Goal: Task Accomplishment & Management: Complete application form

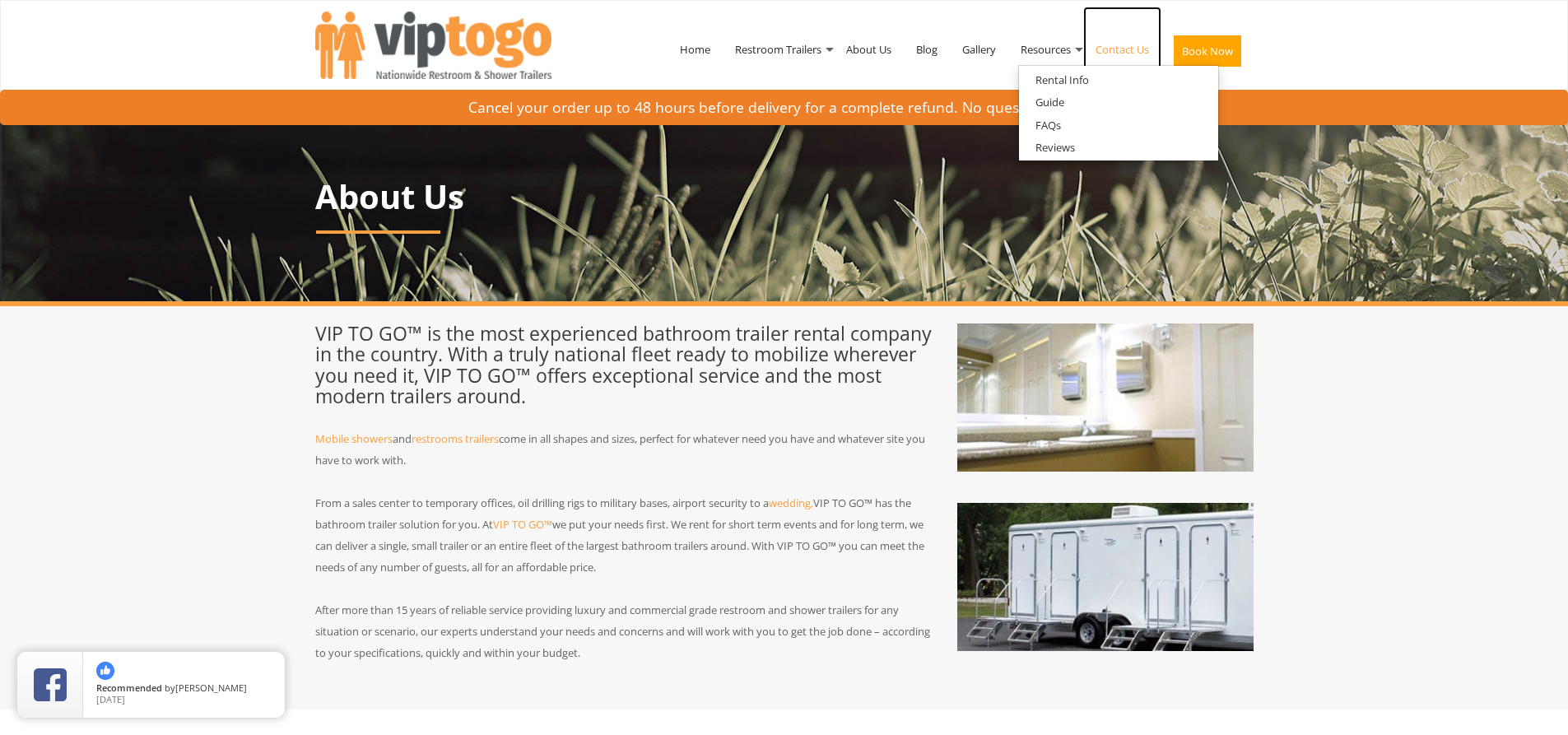
click at [1124, 48] on link "Contact Us" at bounding box center [1122, 49] width 78 height 86
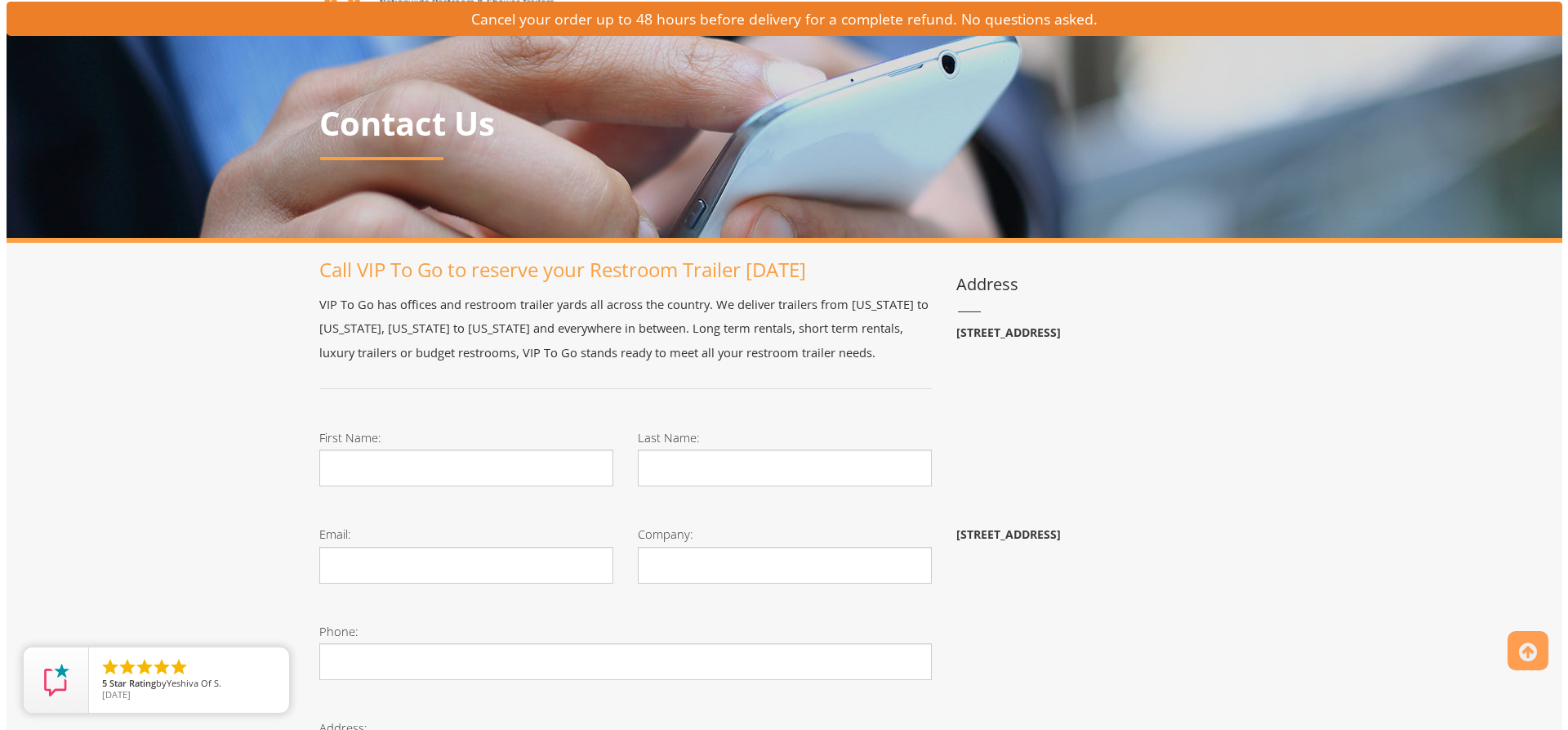
scroll to position [245, 0]
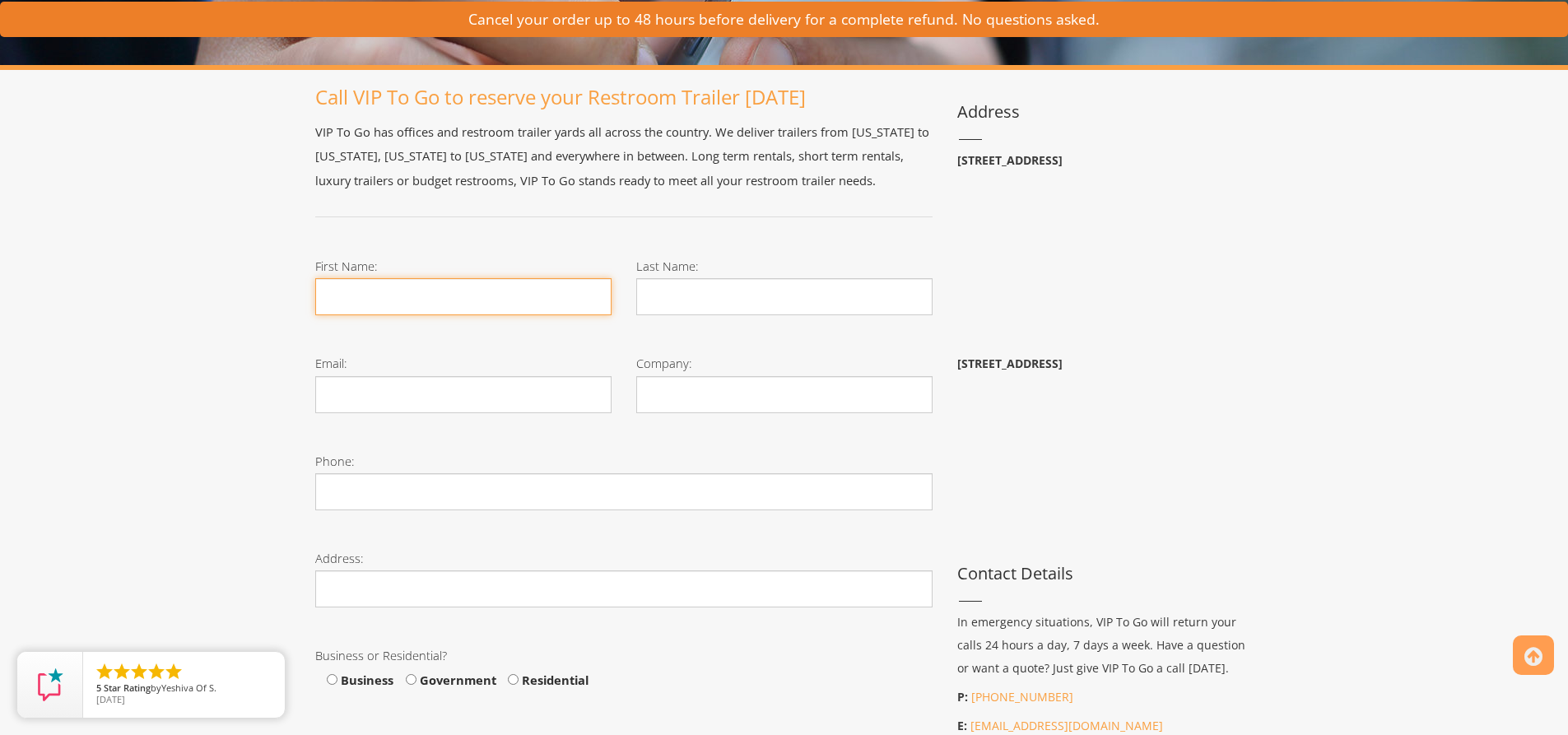
click at [430, 306] on input "First Name:" at bounding box center [463, 297] width 296 height 37
type input "[PERSON_NAME]"
type input "Brown"
type input "[EMAIL_ADDRESS][DOMAIN_NAME]"
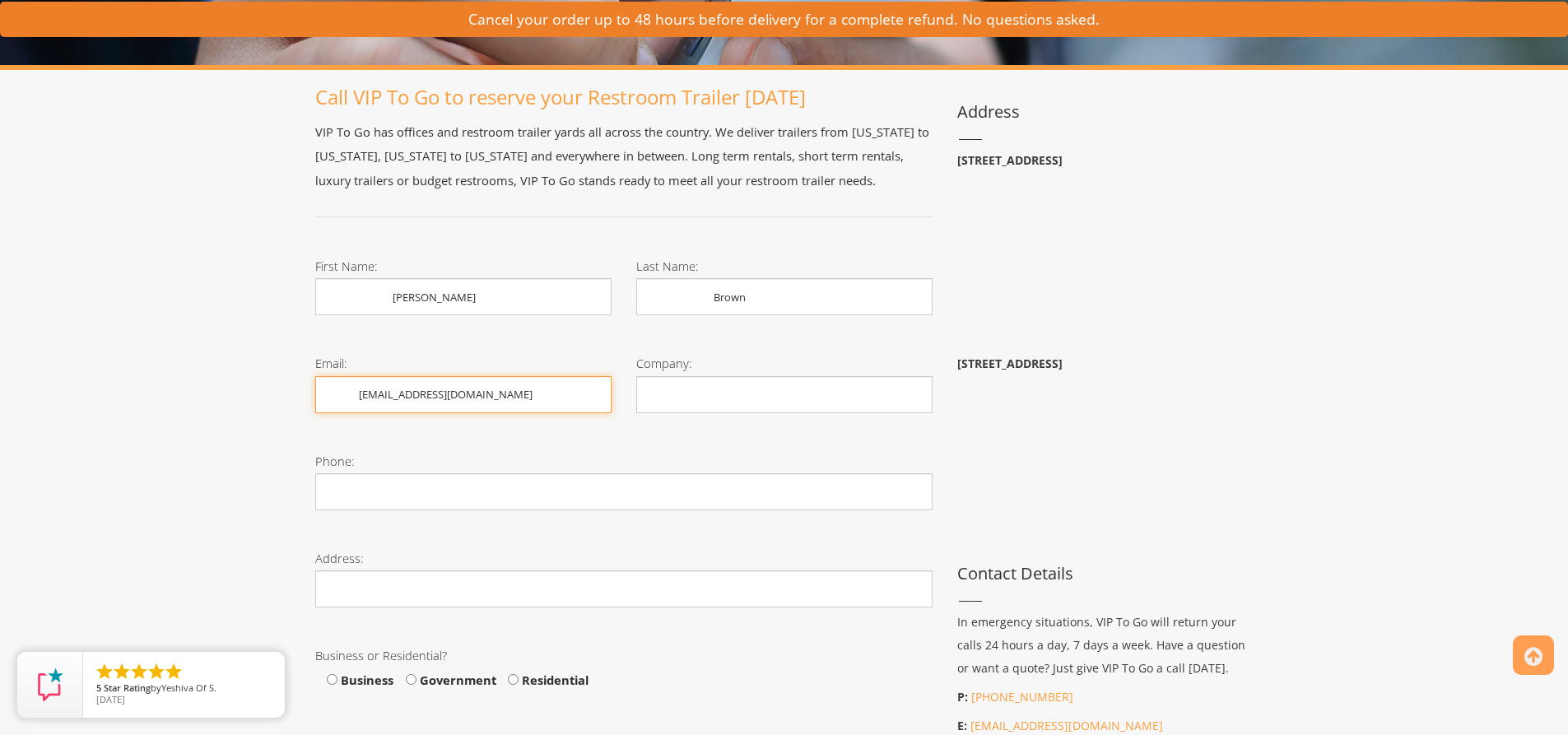
type input "6072792432"
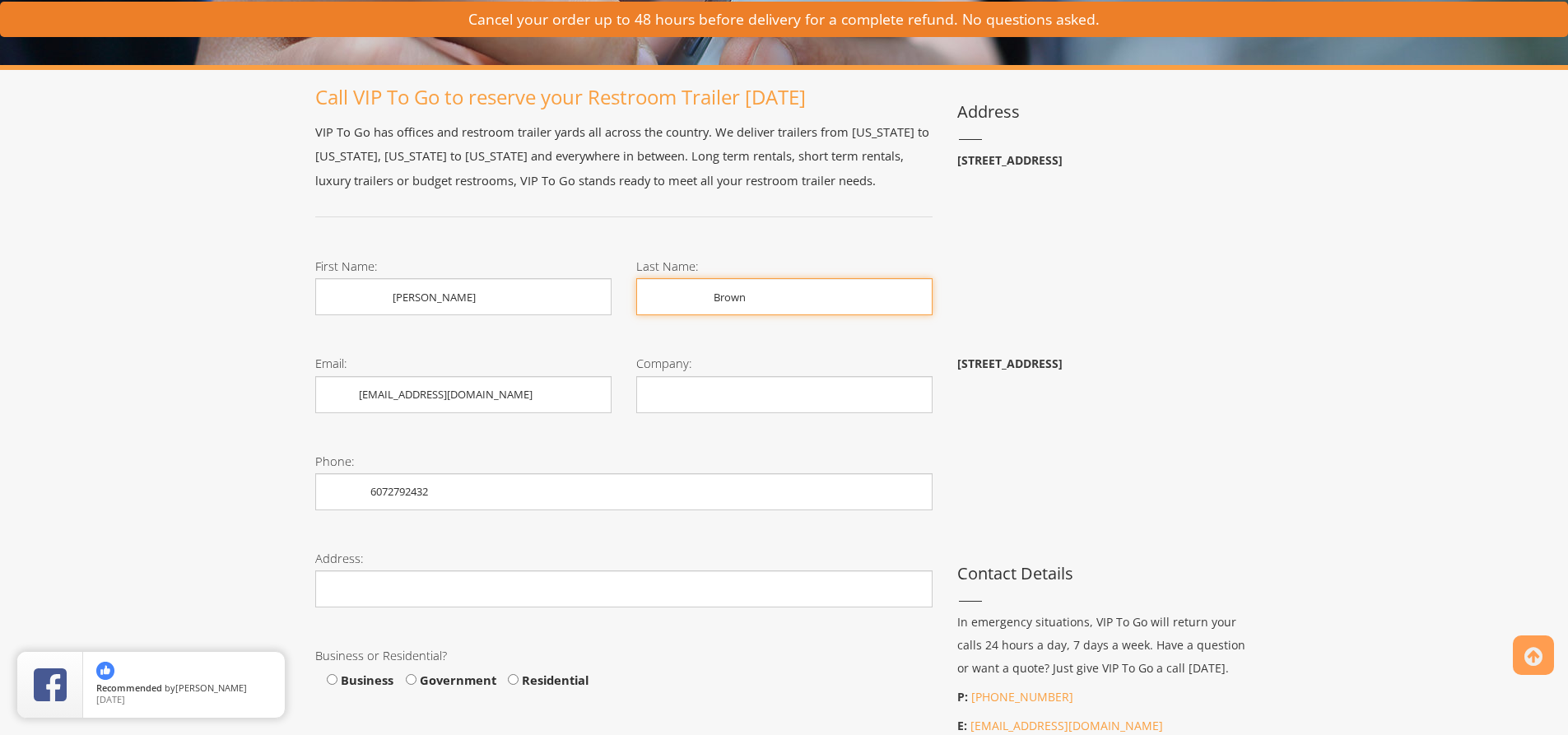
click at [714, 304] on input "Brown" at bounding box center [784, 297] width 296 height 37
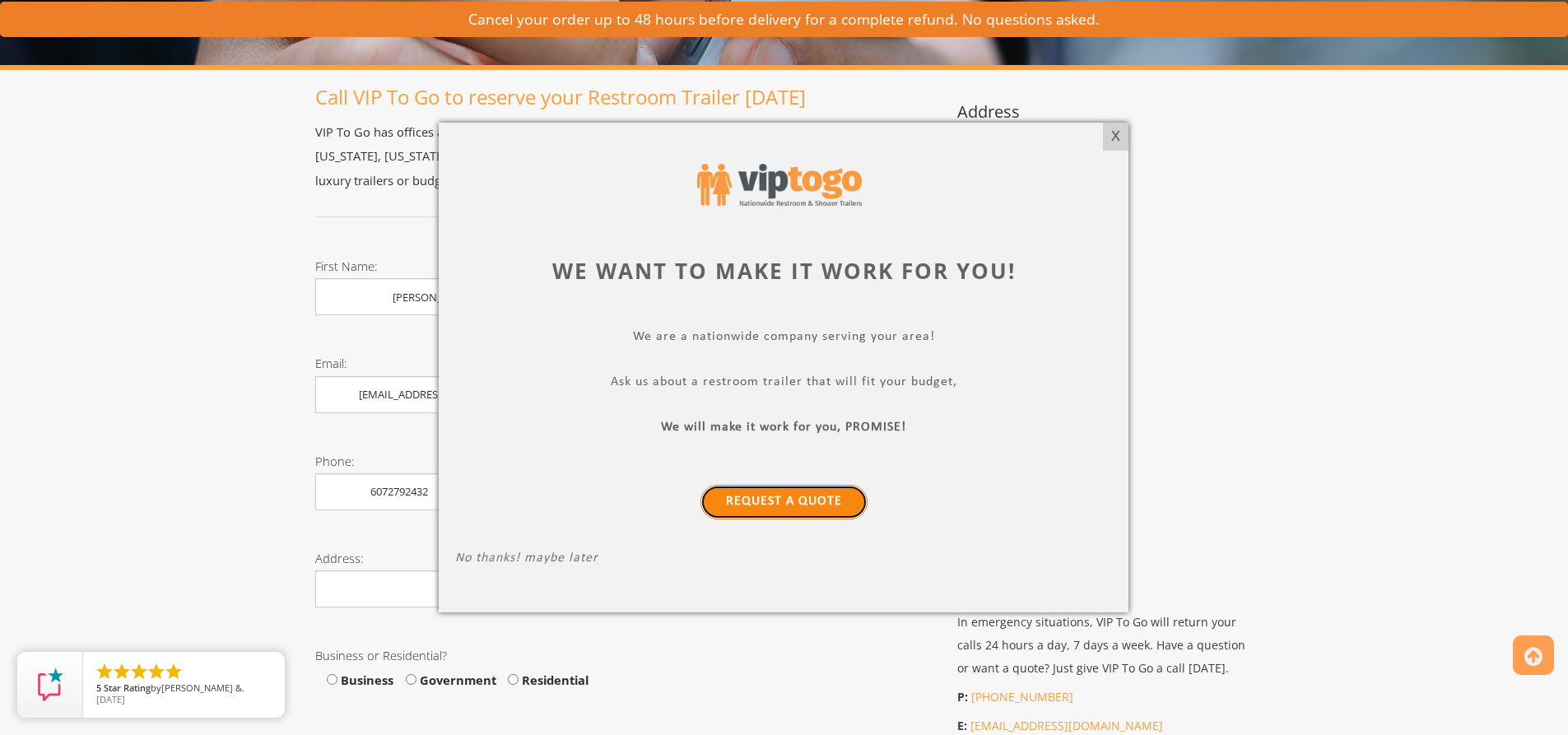
click at [800, 504] on link "Request a Quote" at bounding box center [784, 501] width 168 height 34
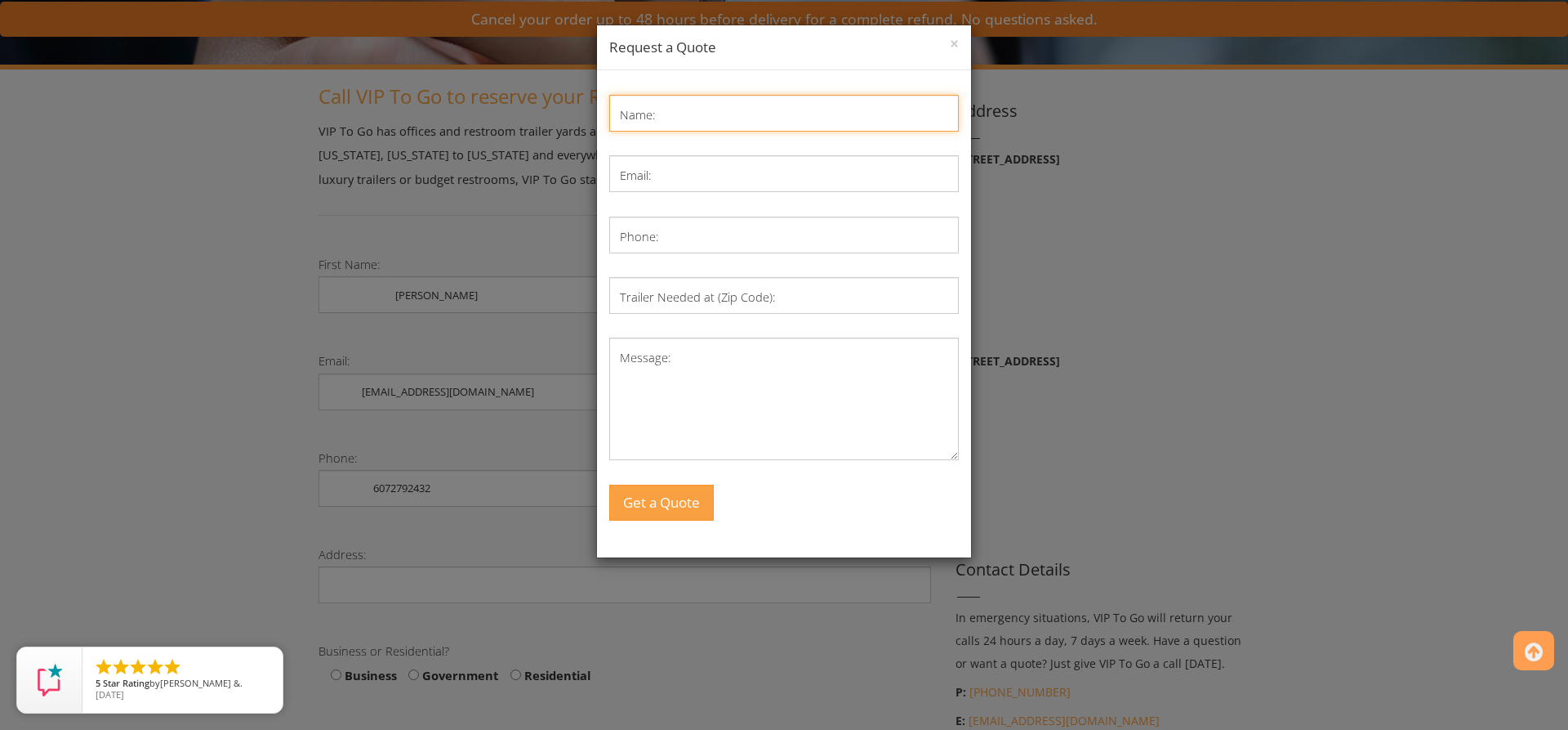
click at [732, 121] on input "Name:" at bounding box center [784, 114] width 350 height 37
click at [732, 121] on input "[PERSON_NAME]" at bounding box center [784, 114] width 350 height 37
type input "[PERSON_NAME]"
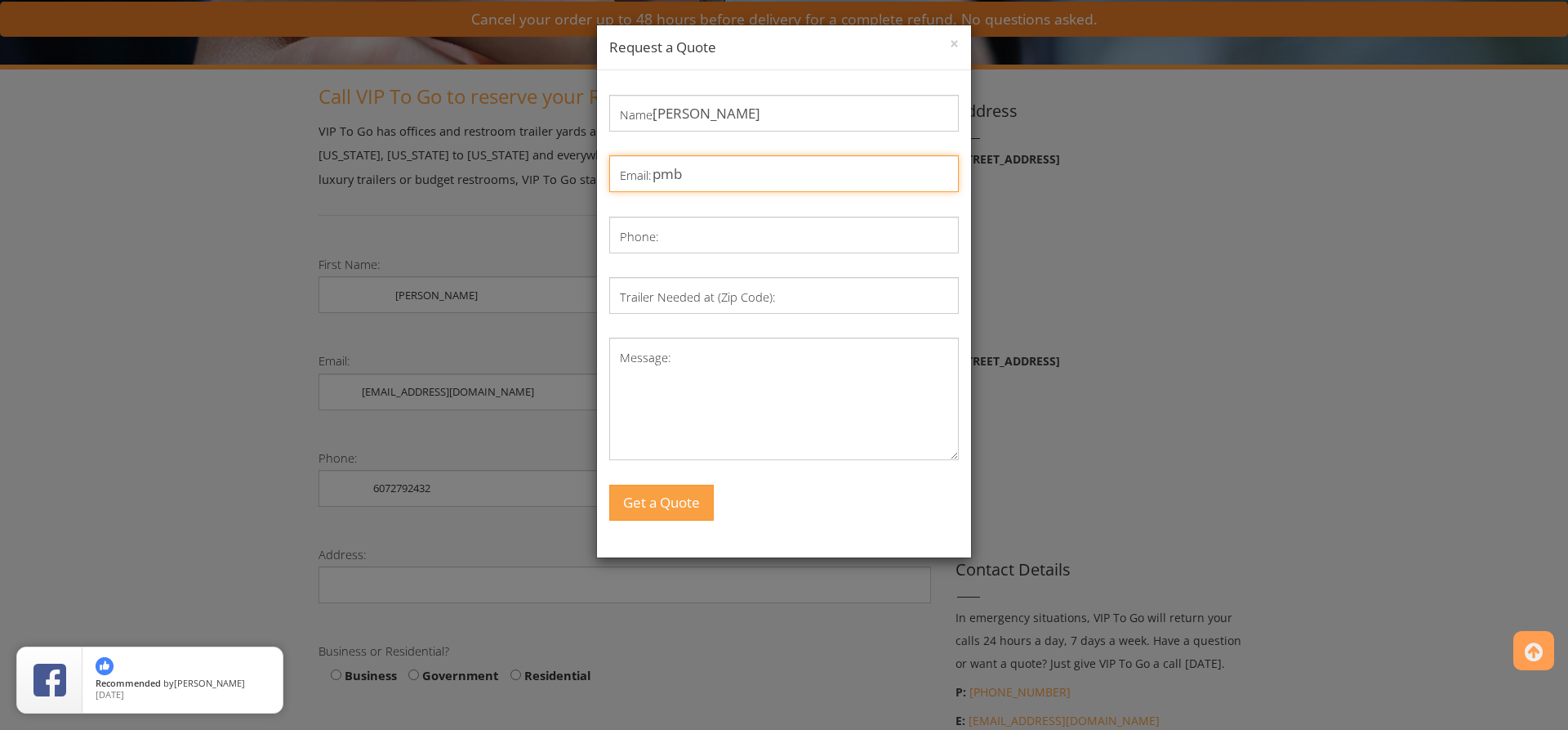
type input "[EMAIL_ADDRESS][DOMAIN_NAME]"
type input "6072792432"
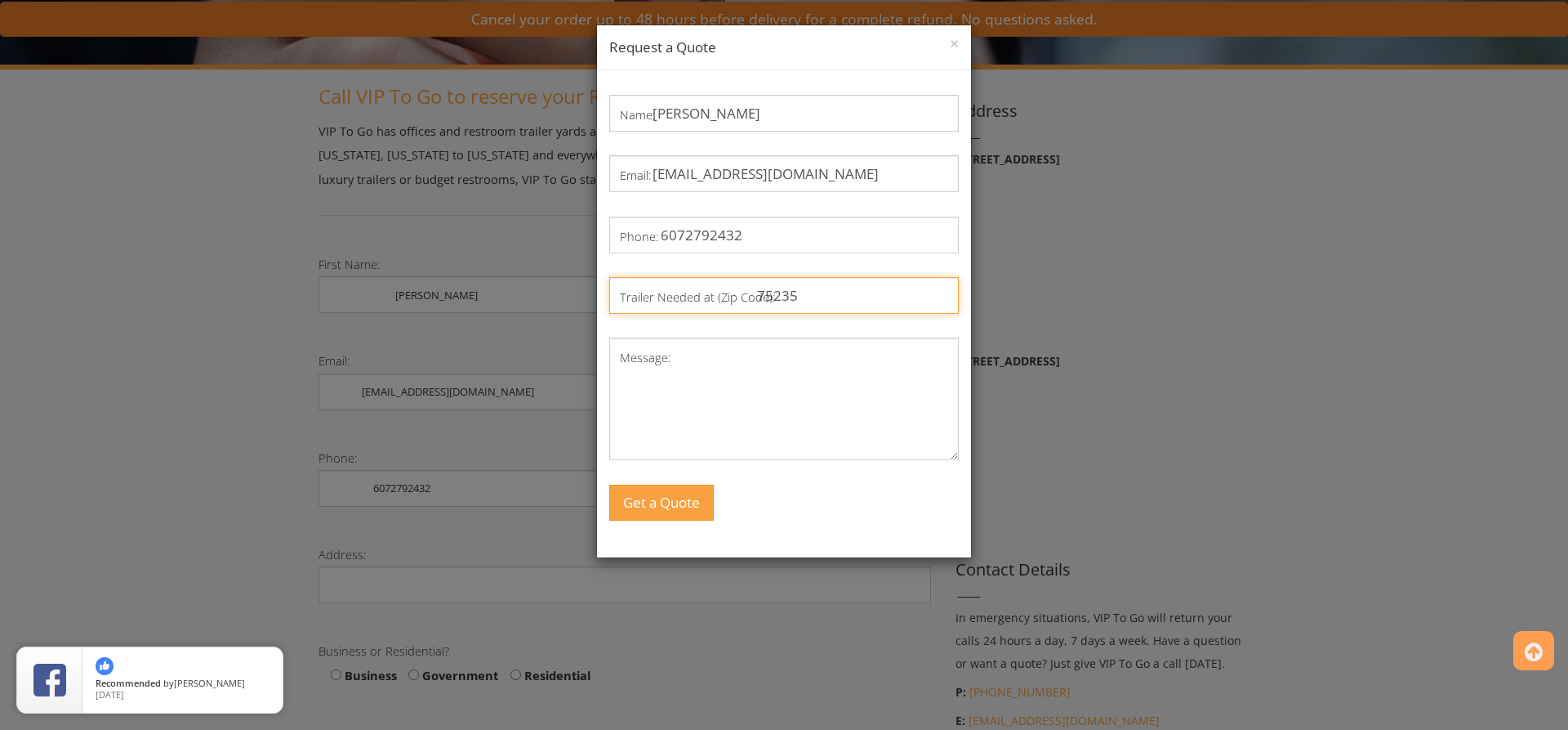
click at [772, 290] on input "75235" at bounding box center [784, 296] width 350 height 37
type input "07930"
click at [807, 384] on textarea "Message:" at bounding box center [784, 398] width 350 height 123
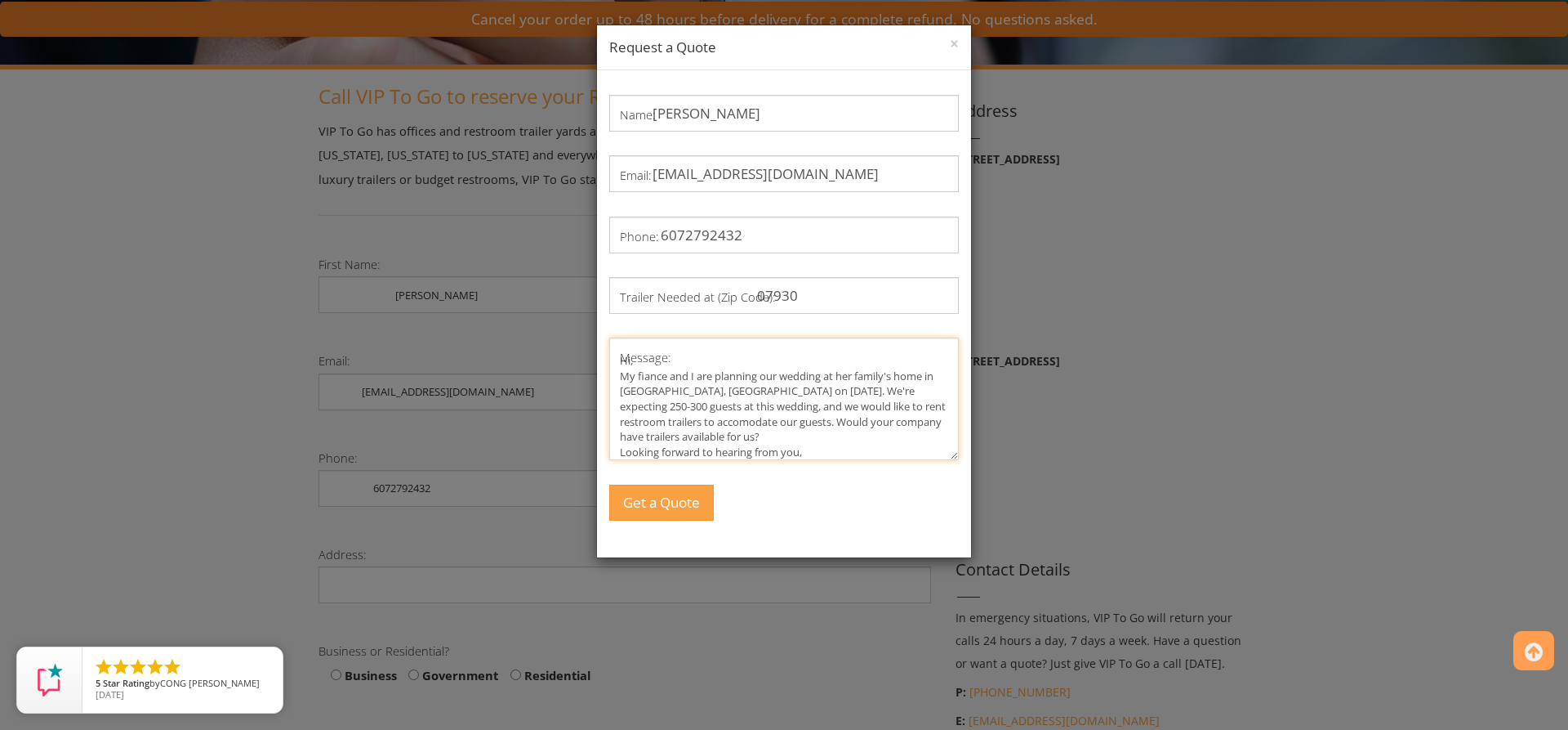
scroll to position [33, 0]
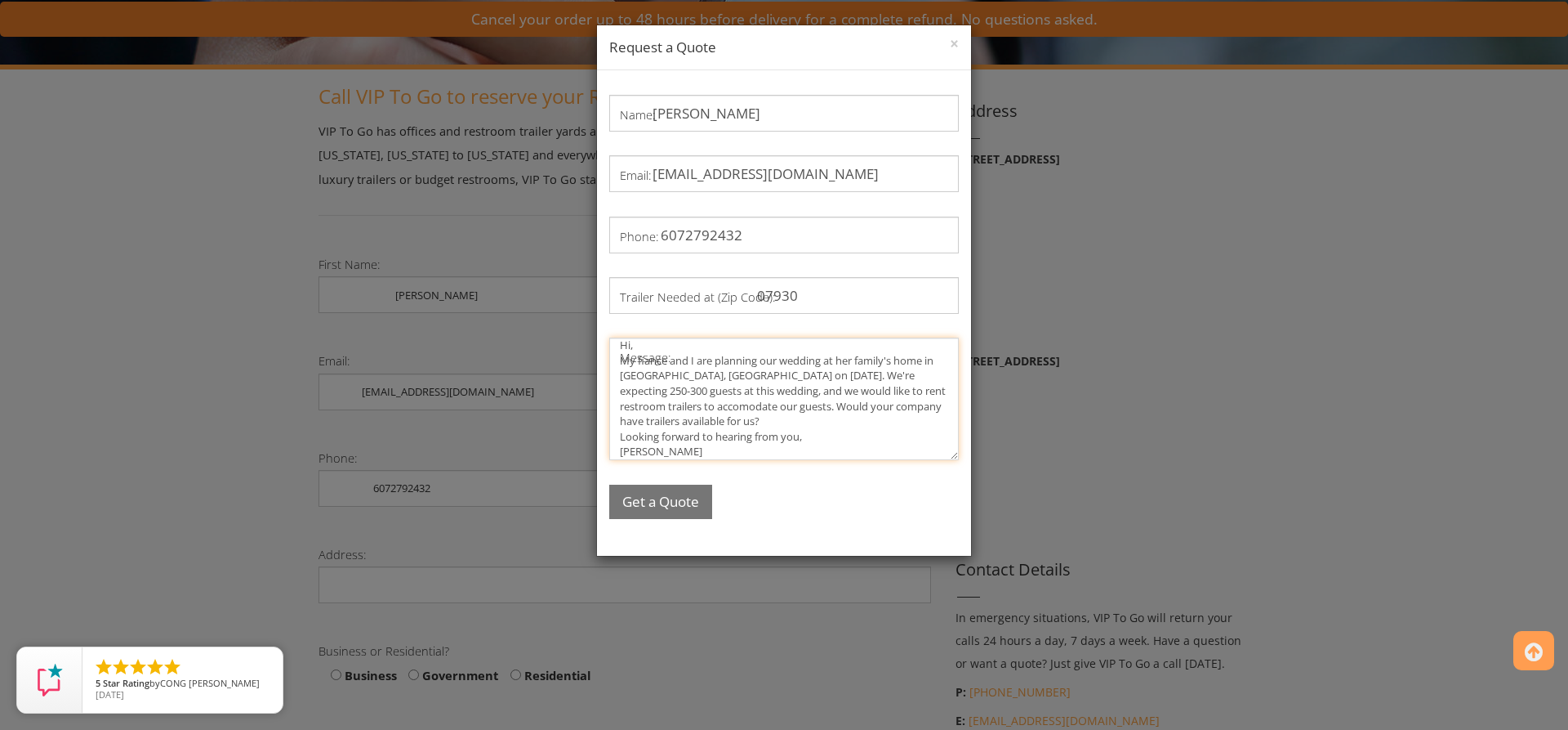
type textarea "Hi, My fiance and I are planning our wedding at her family's home in [GEOGRAPHI…"
click at [657, 506] on button "Get a Quote" at bounding box center [660, 503] width 103 height 35
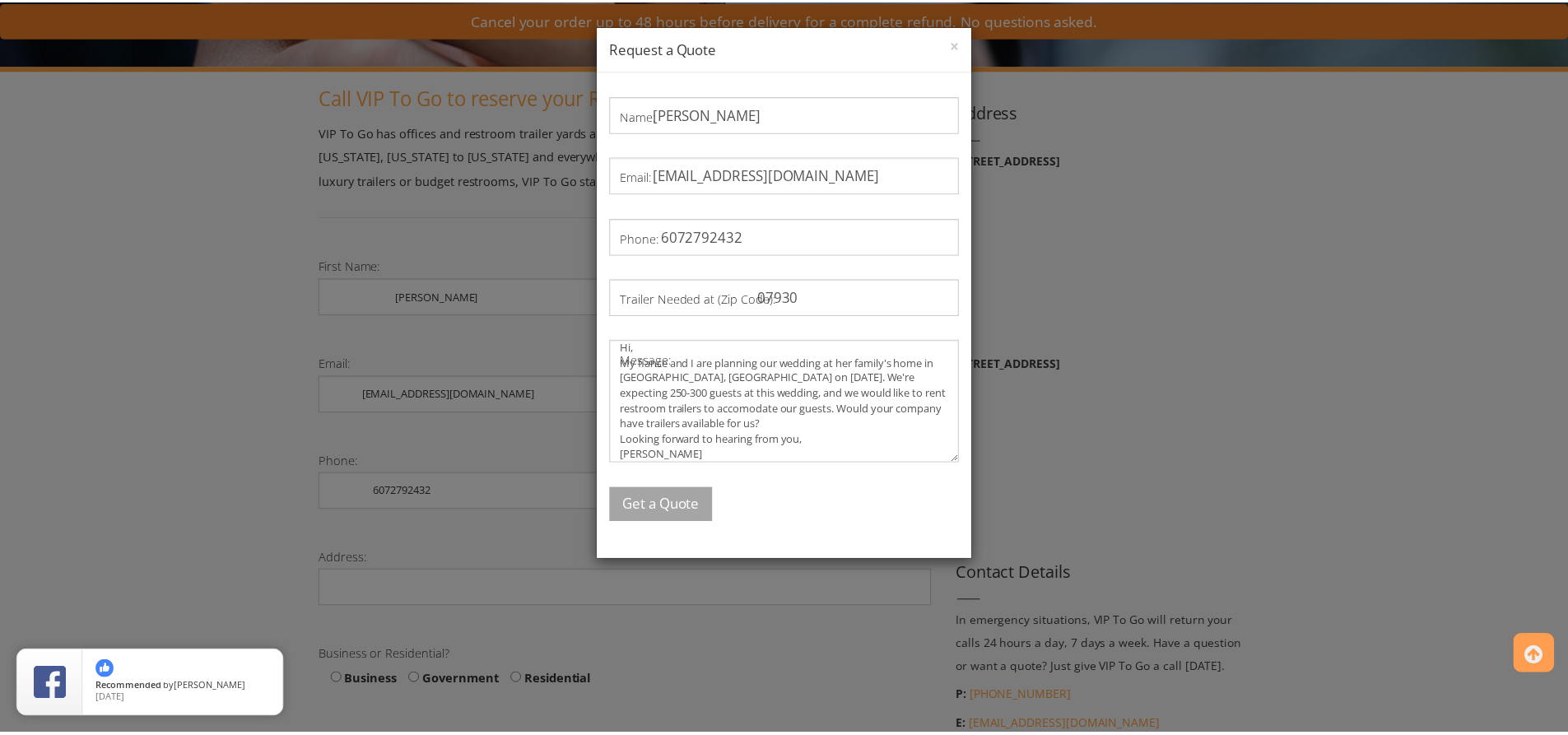
scroll to position [0, 0]
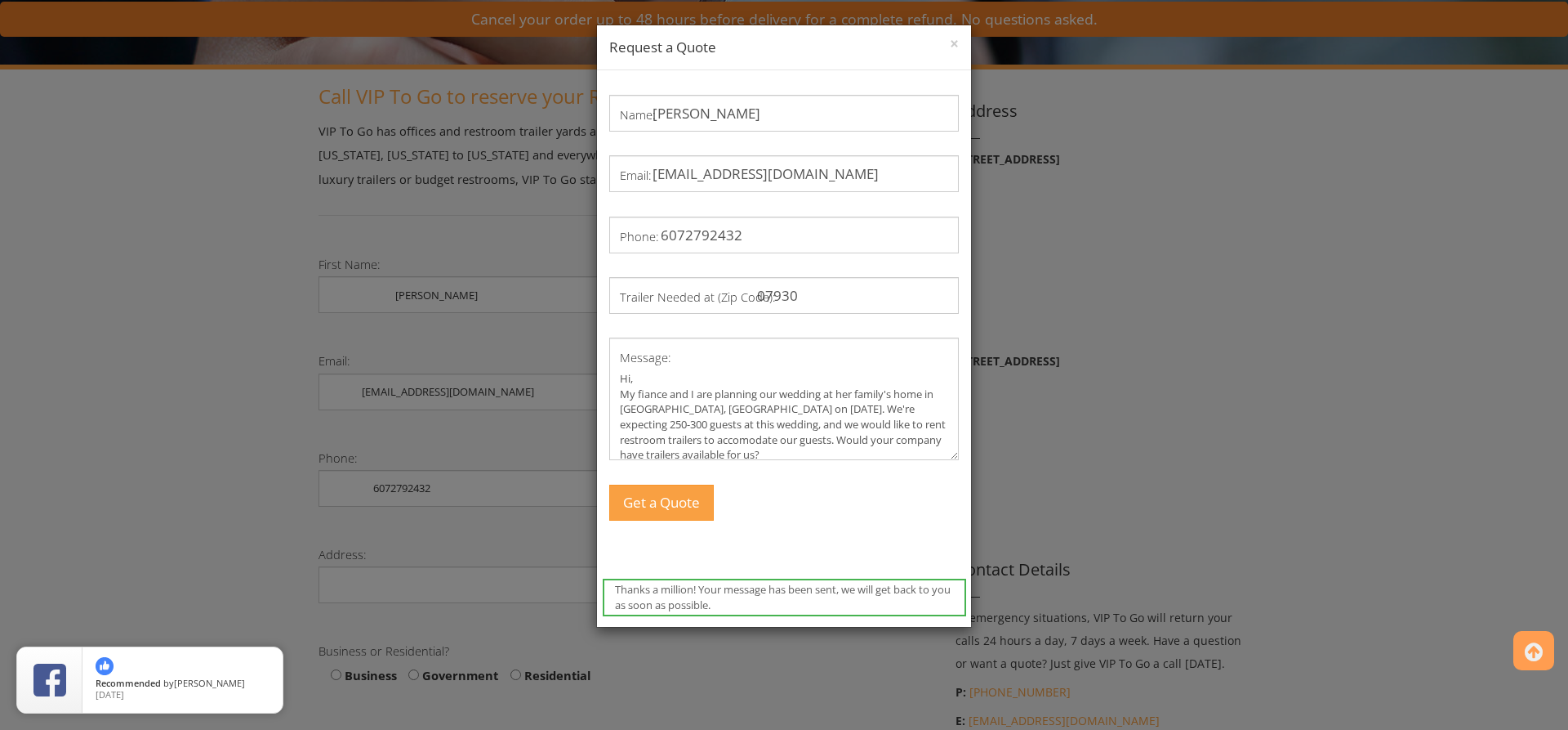
click at [955, 43] on div "× Request a Quote" at bounding box center [784, 47] width 374 height 45
click at [951, 45] on button "×" at bounding box center [955, 44] width 9 height 17
